Goal: Information Seeking & Learning: Understand process/instructions

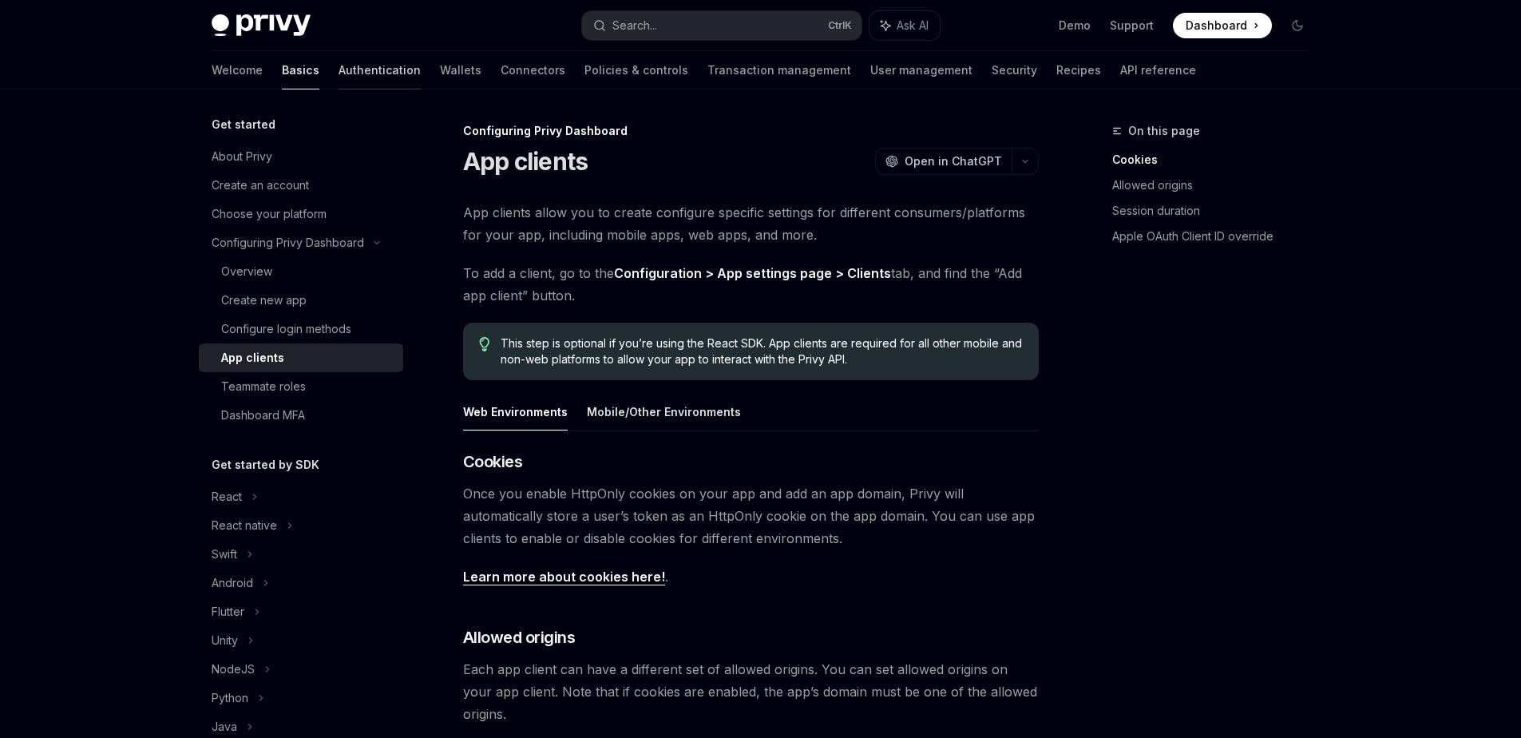
click at [339, 66] on link "Authentication" at bounding box center [380, 70] width 82 height 38
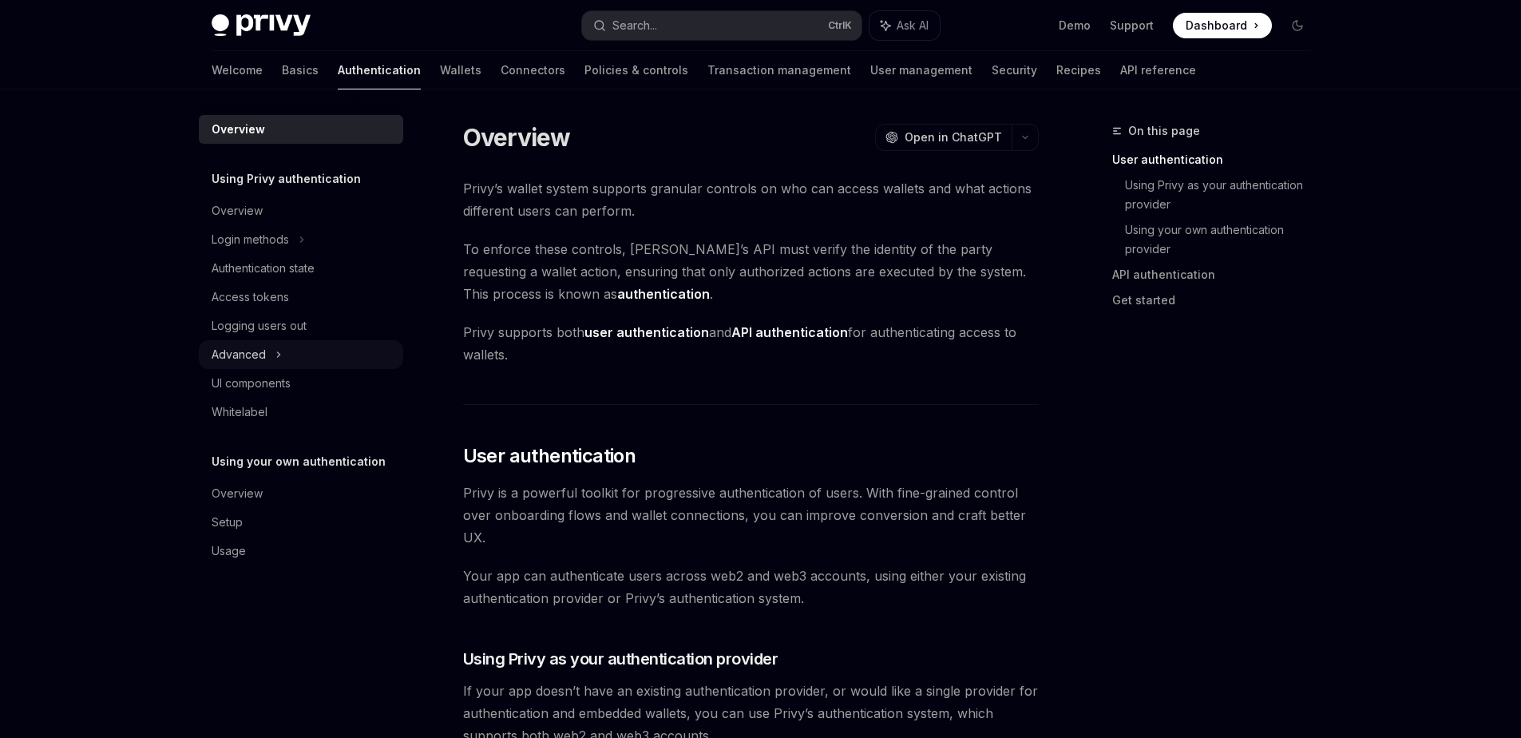
click at [267, 349] on div "Advanced" at bounding box center [301, 354] width 204 height 29
click at [290, 240] on div "Login methods" at bounding box center [301, 239] width 204 height 29
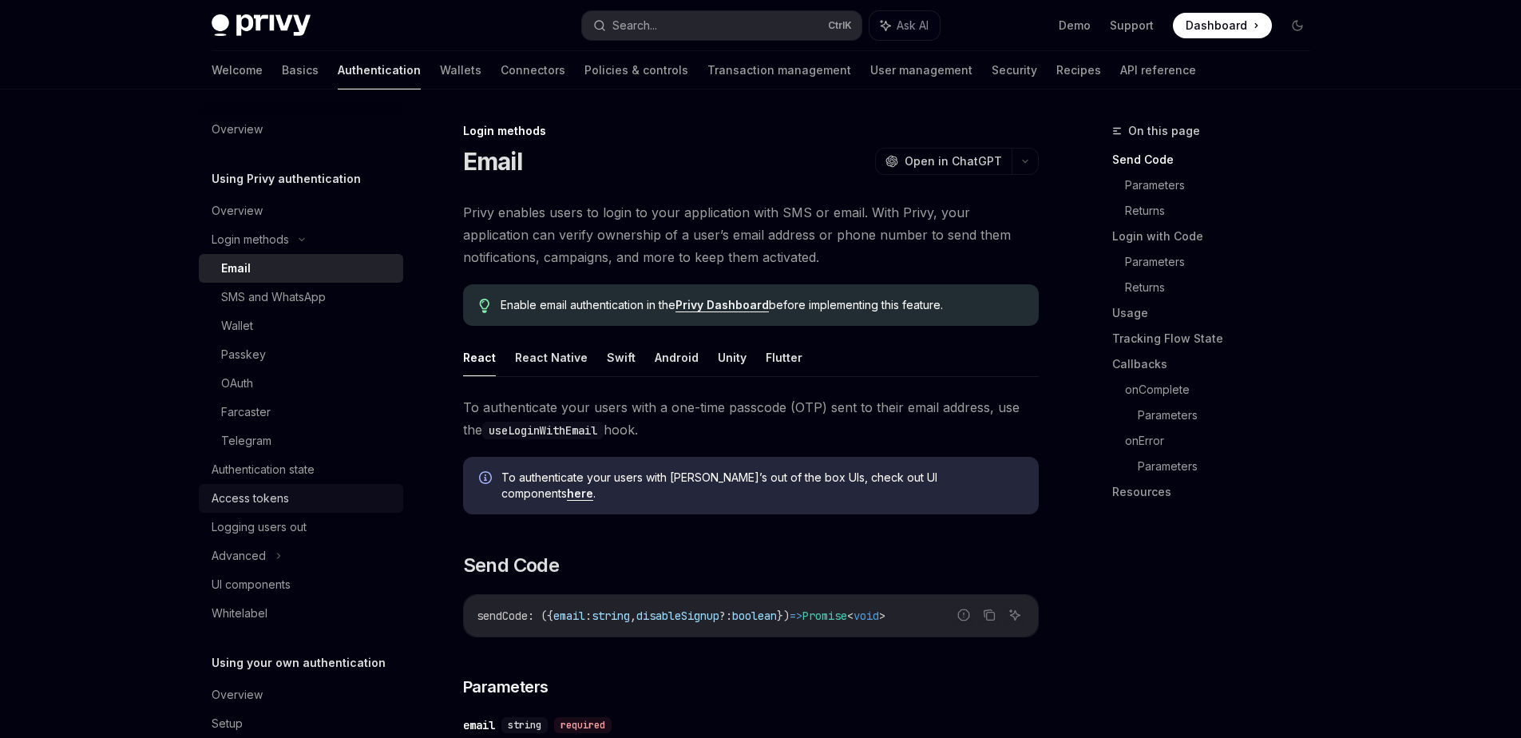
click at [282, 497] on div "Access tokens" at bounding box center [250, 498] width 77 height 19
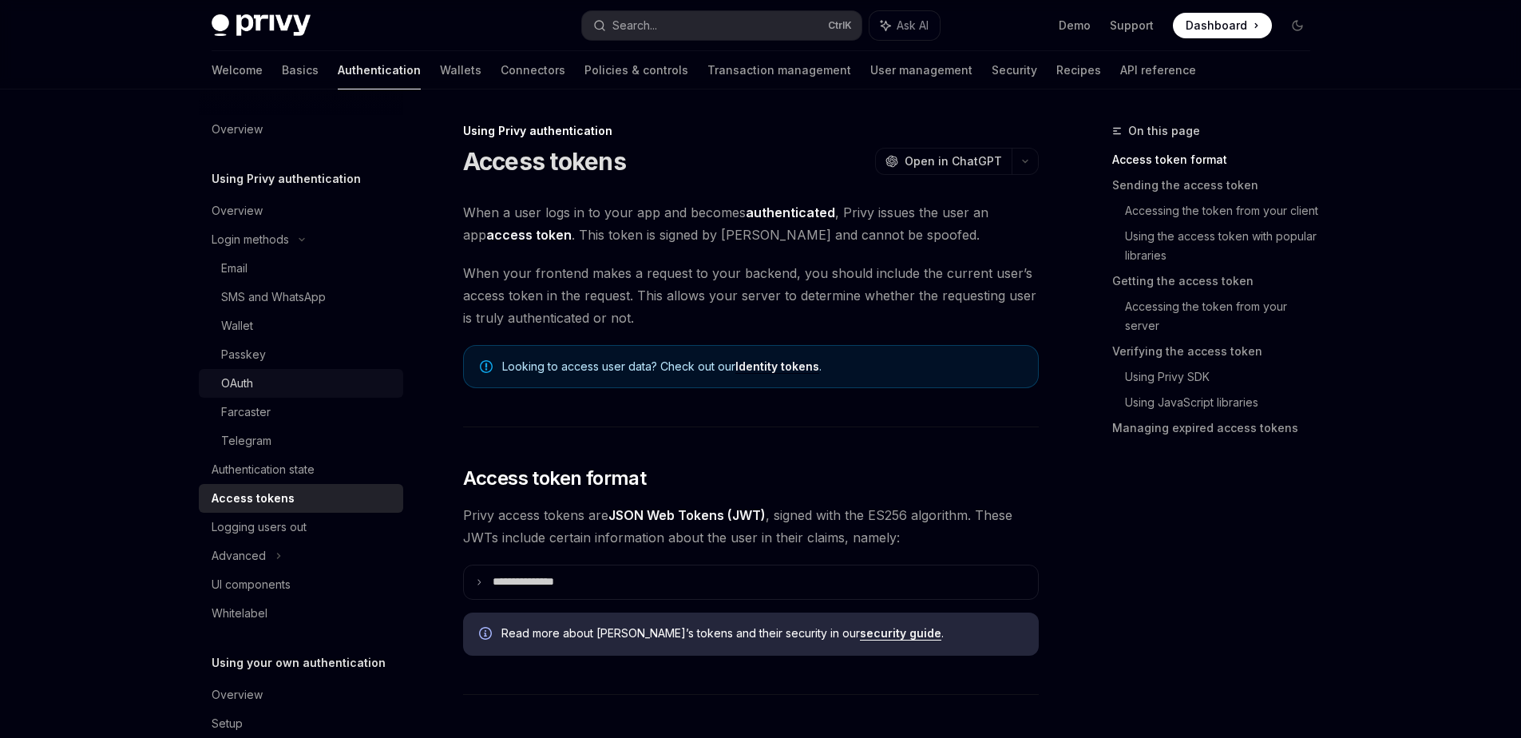
click at [267, 384] on div "OAuth" at bounding box center [307, 383] width 172 height 19
type textarea "*"
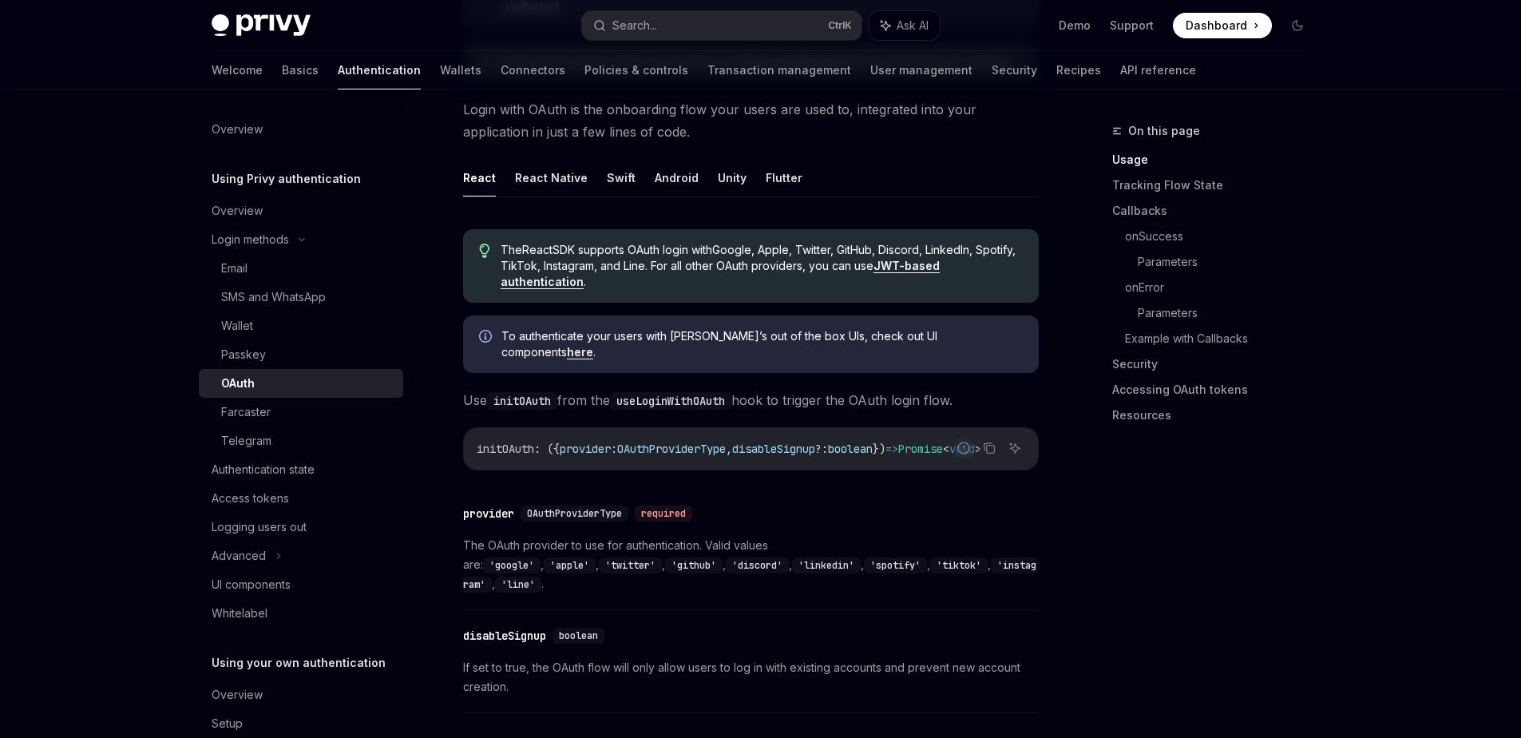
scroll to position [0, 53]
click at [986, 443] on icon "Copy the contents from the code block" at bounding box center [988, 446] width 8 height 7
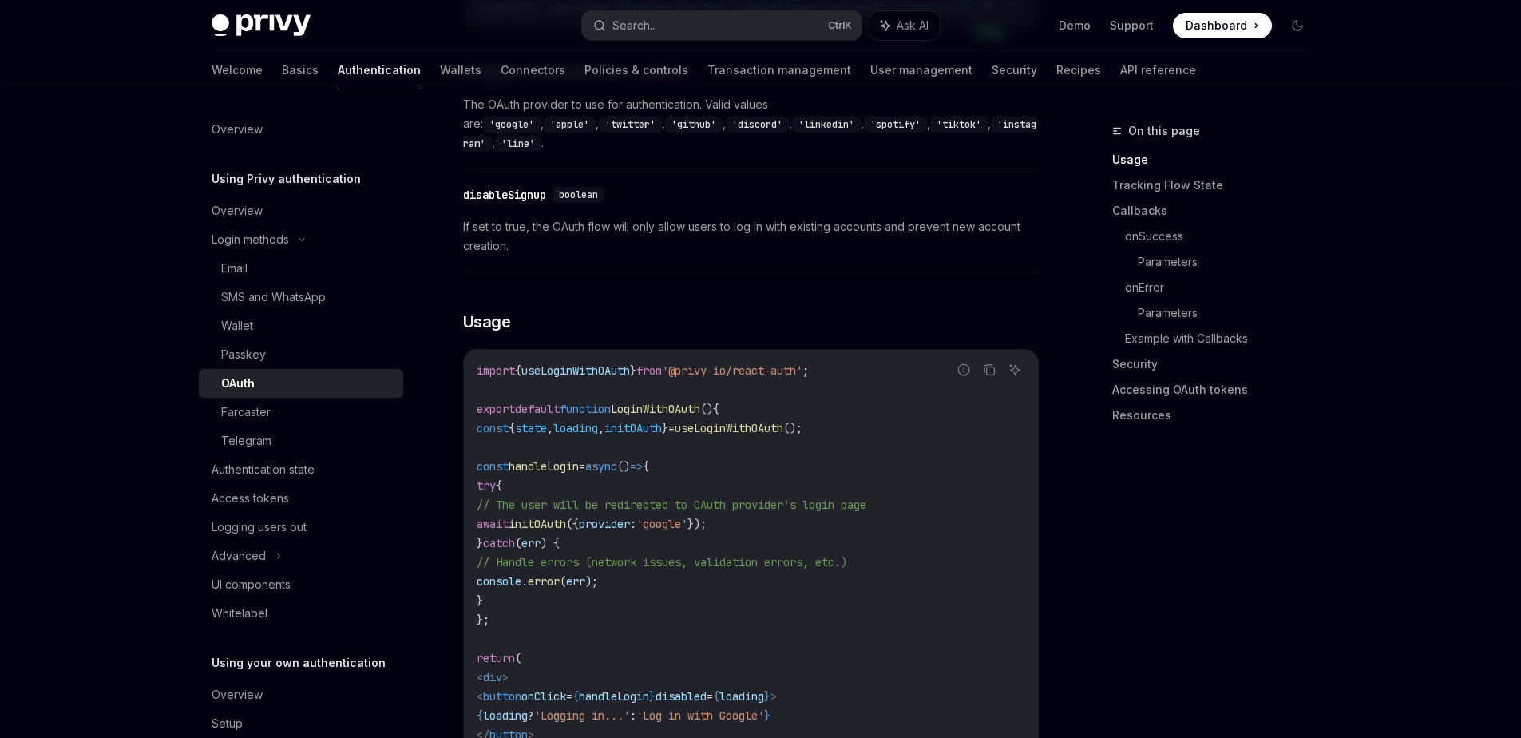
scroll to position [771, 0]
click at [566, 516] on span "initOAuth" at bounding box center [537, 523] width 57 height 14
copy span "initOAuth"
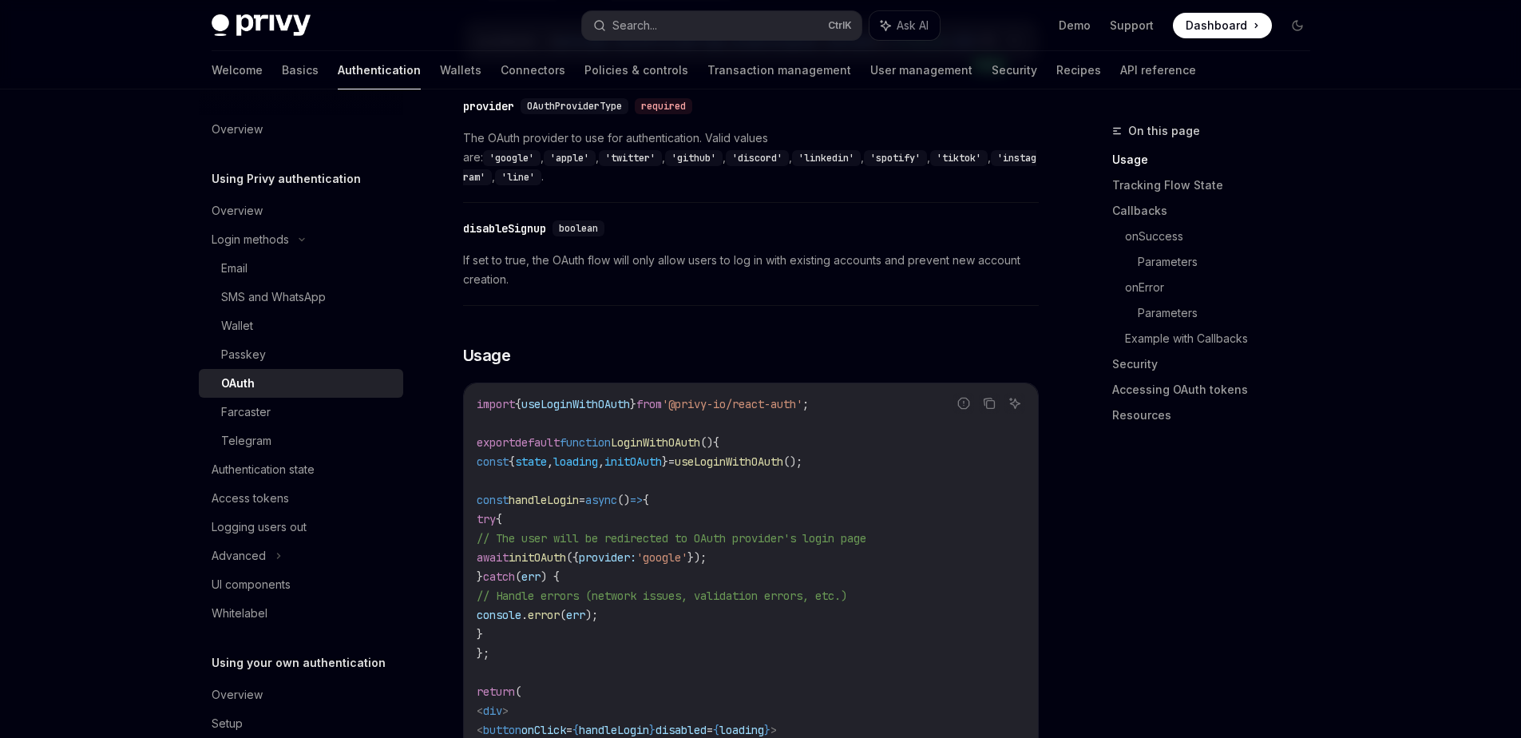
scroll to position [0, 0]
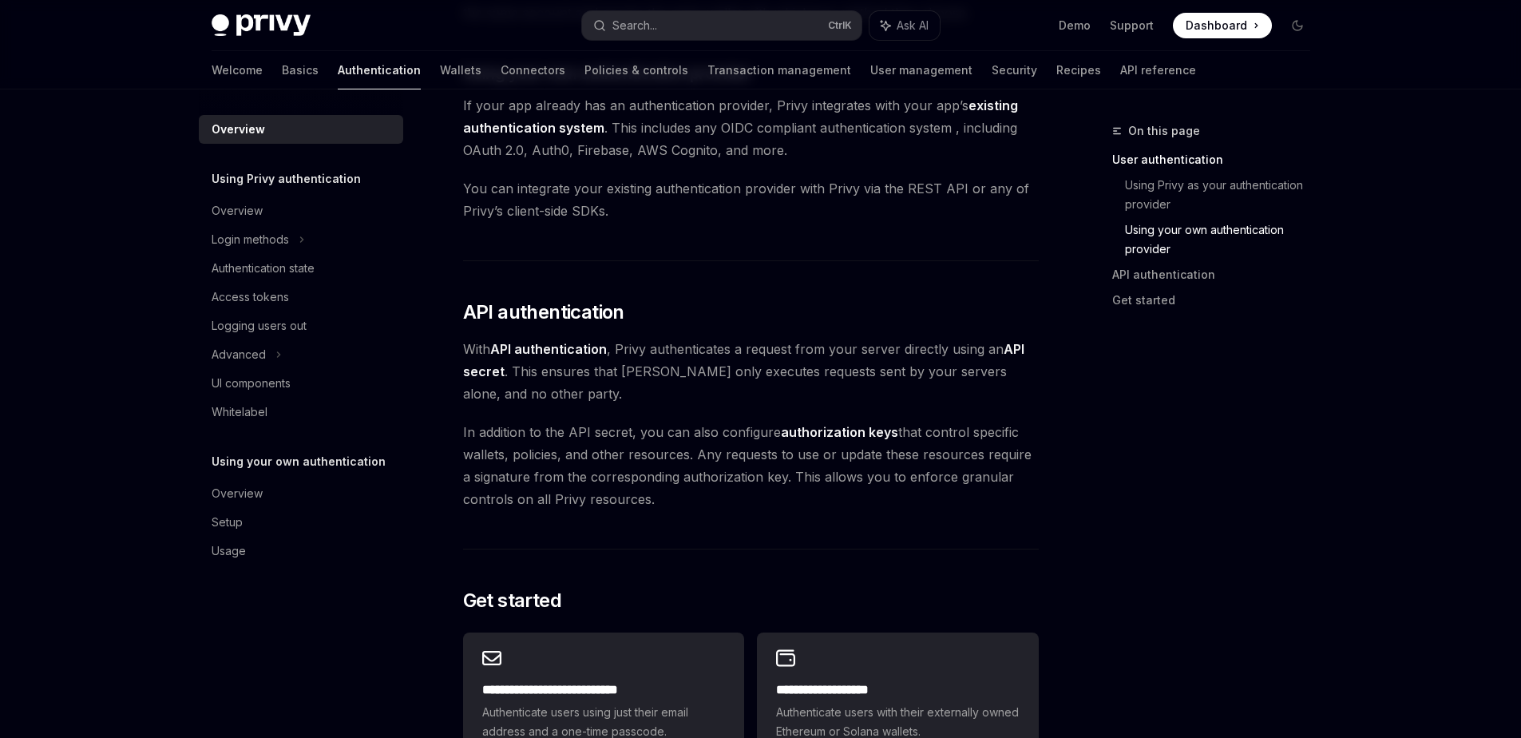
scroll to position [867, 0]
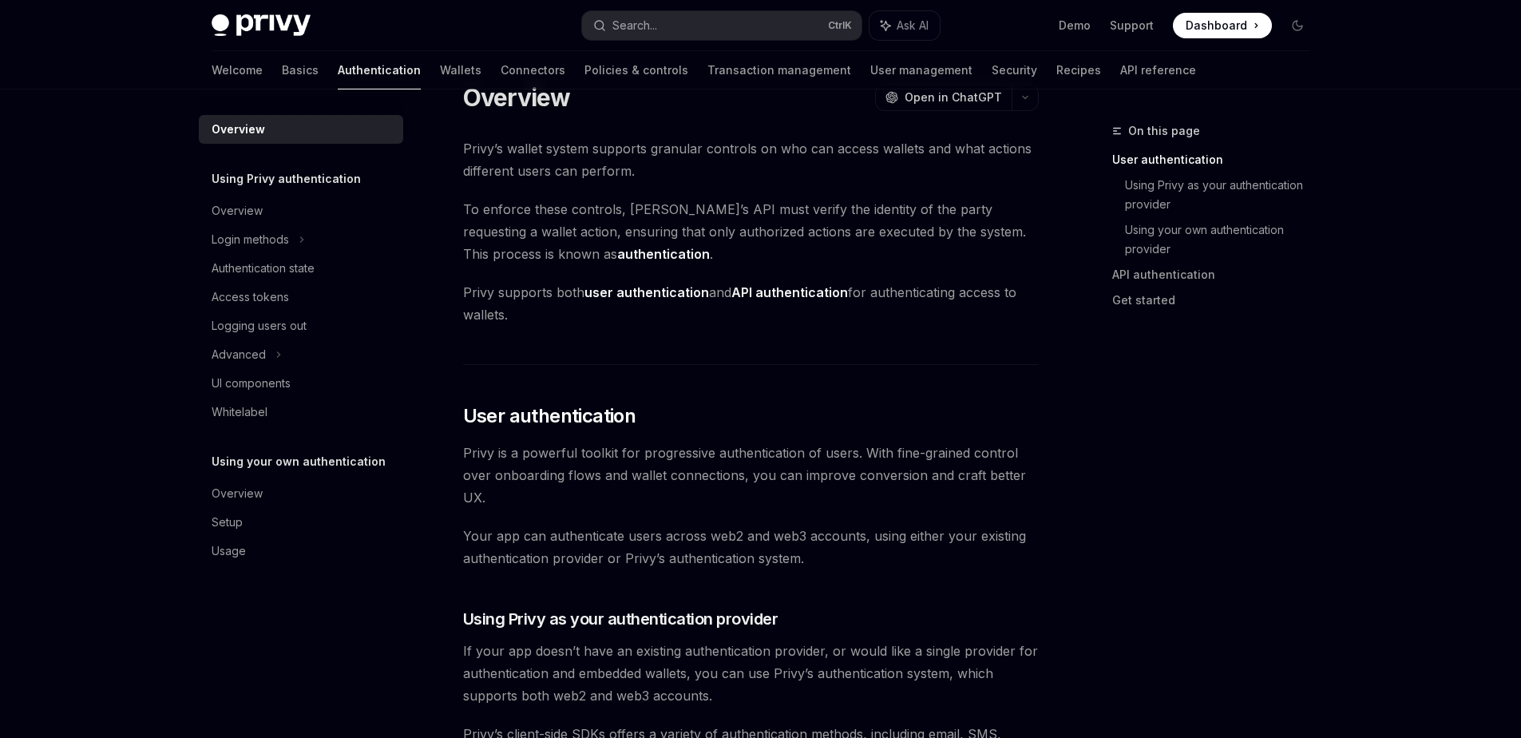
scroll to position [26, 0]
